Goal: Navigation & Orientation: Find specific page/section

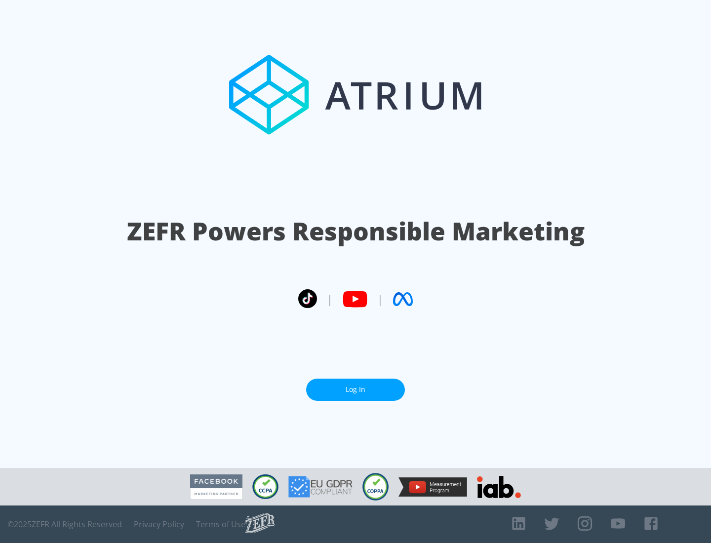
click at [355, 389] on link "Log In" at bounding box center [355, 390] width 99 height 22
